Goal: Register for event/course

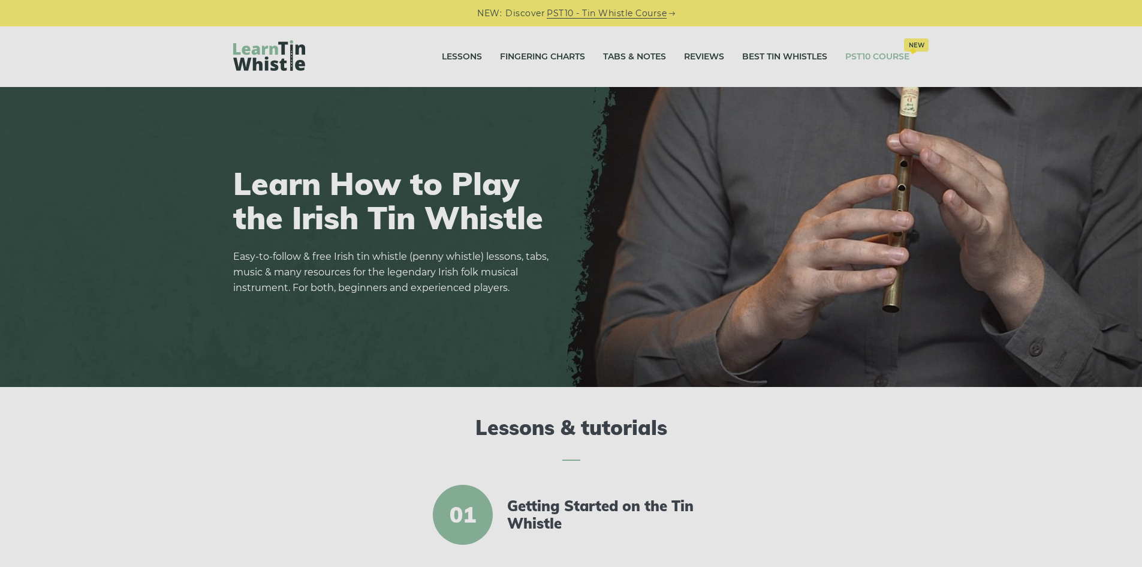
click at [860, 56] on link "PST10 Course New" at bounding box center [877, 57] width 64 height 30
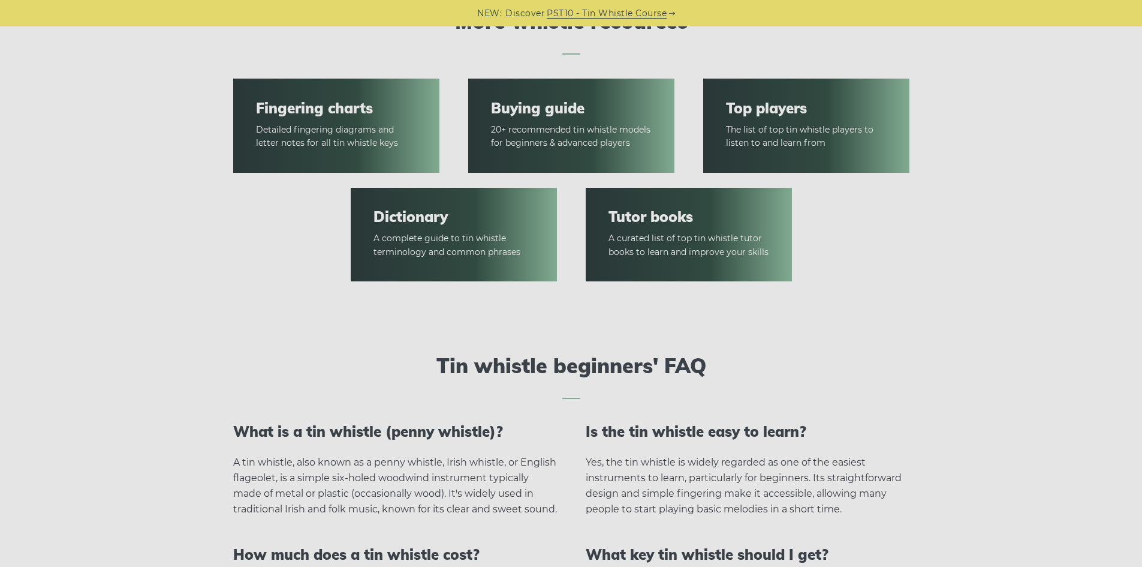
scroll to position [2368, 0]
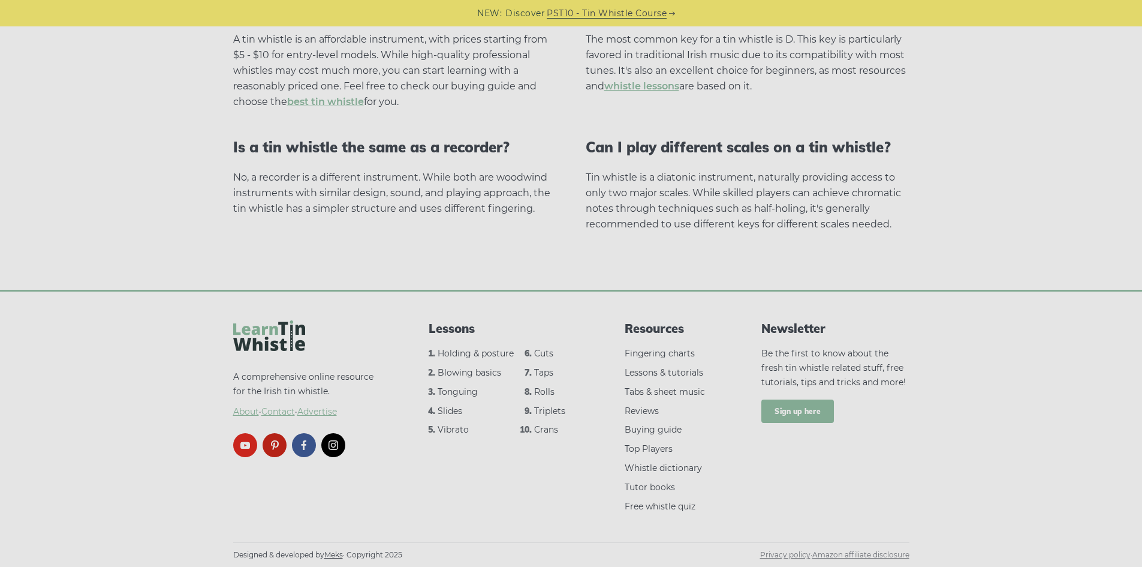
click at [784, 415] on link "Sign up here" at bounding box center [797, 411] width 73 height 24
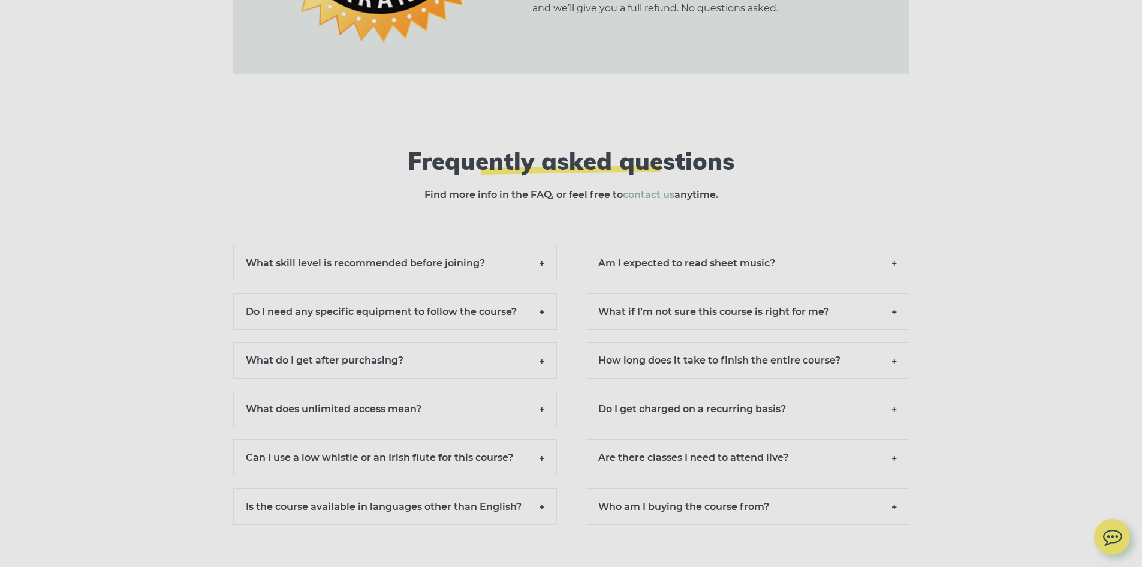
scroll to position [8493, 0]
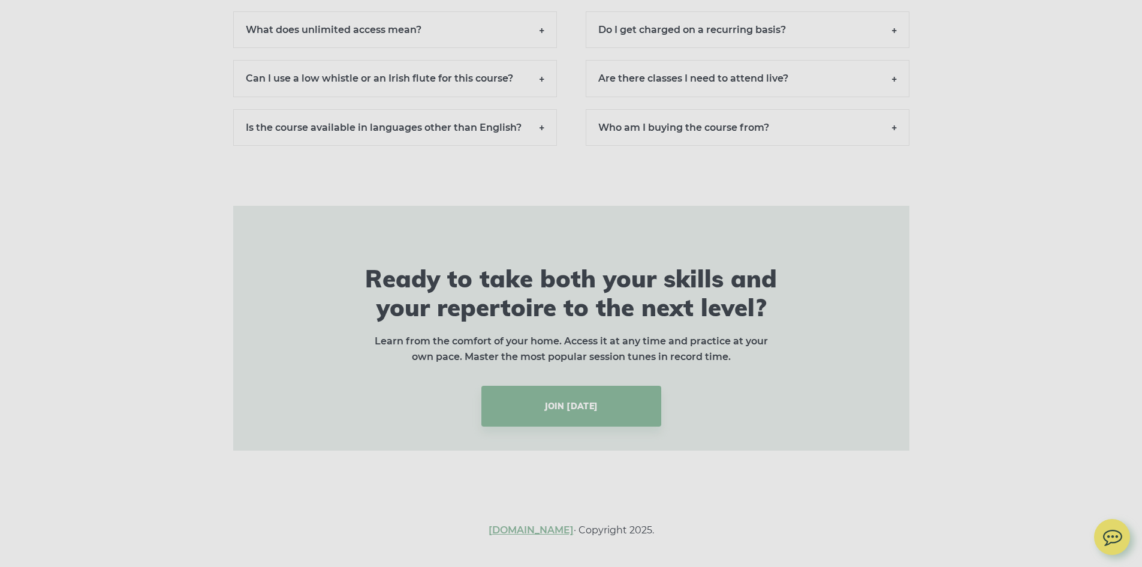
drag, startPoint x: 889, startPoint y: 140, endPoint x: 848, endPoint y: 301, distance: 165.9
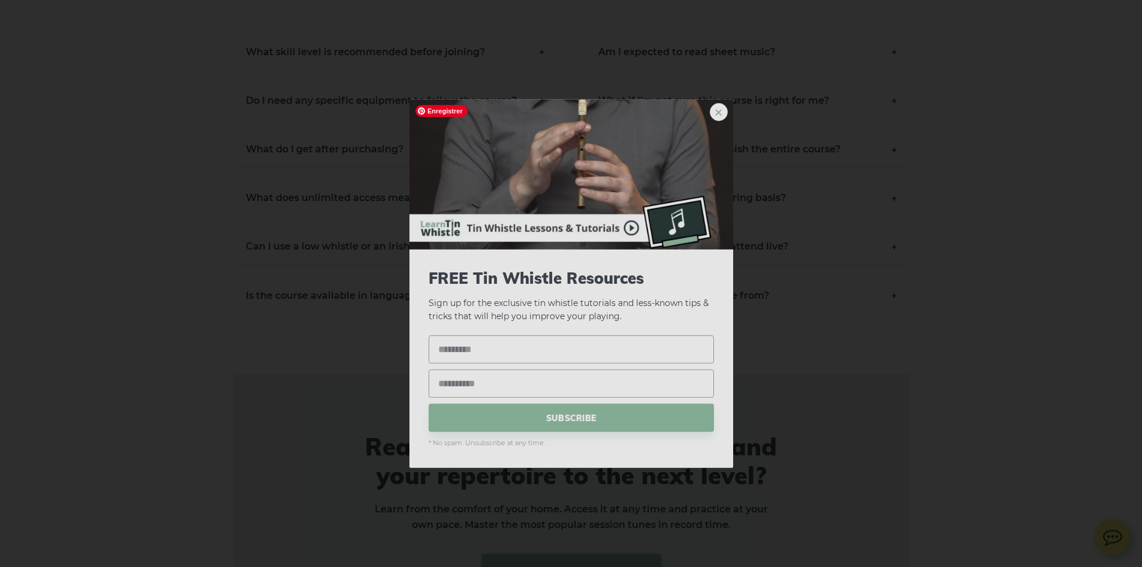
click at [716, 106] on link "×" at bounding box center [719, 112] width 18 height 18
